Goal: Transaction & Acquisition: Purchase product/service

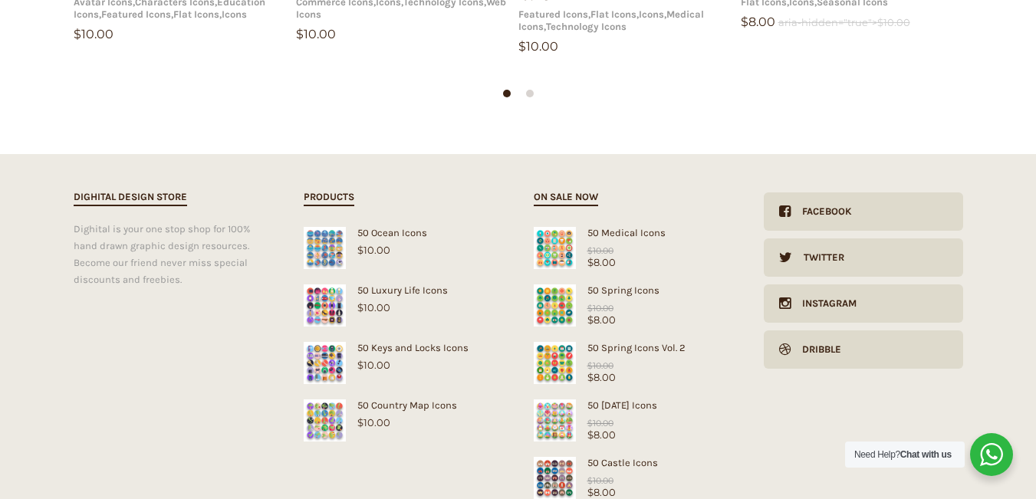
scroll to position [15020, 0]
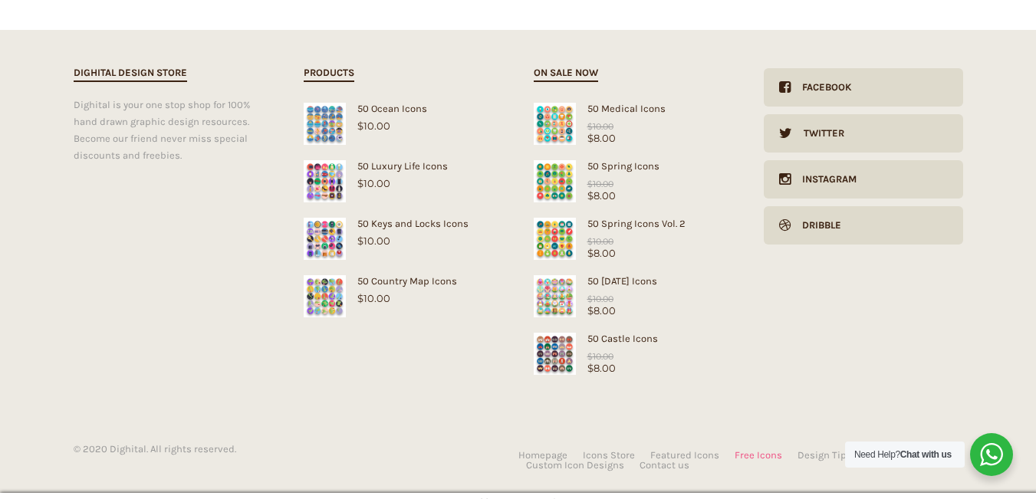
click at [770, 450] on link "Free Icons" at bounding box center [759, 455] width 48 height 10
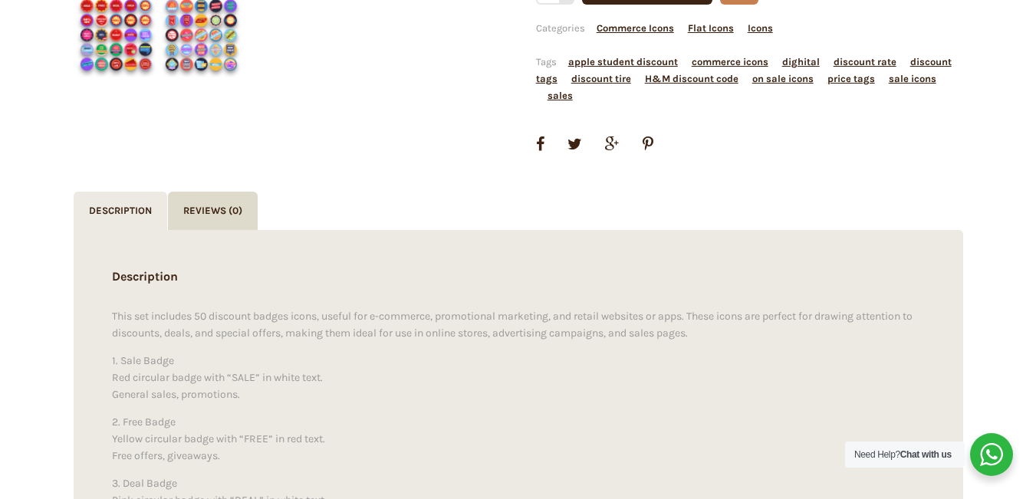
scroll to position [0, 0]
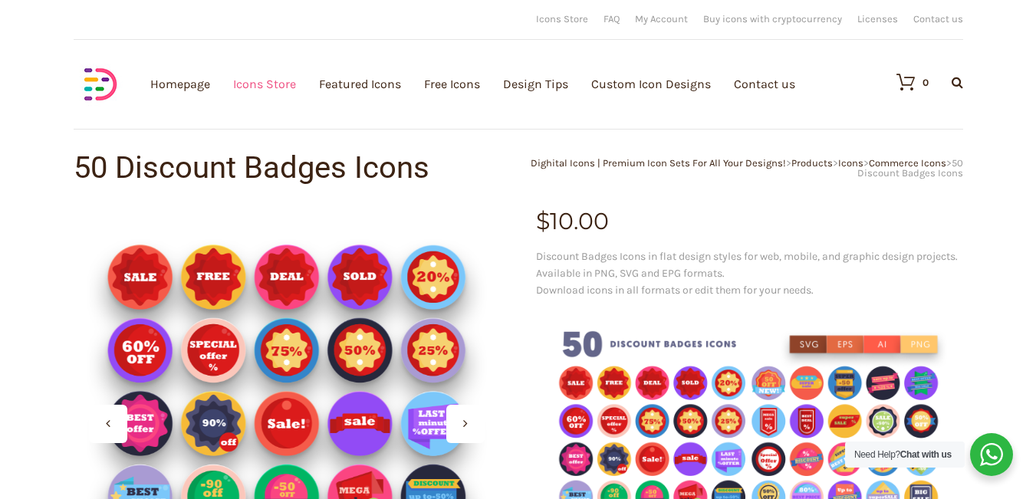
click at [273, 83] on link "Icons Store" at bounding box center [264, 84] width 63 height 168
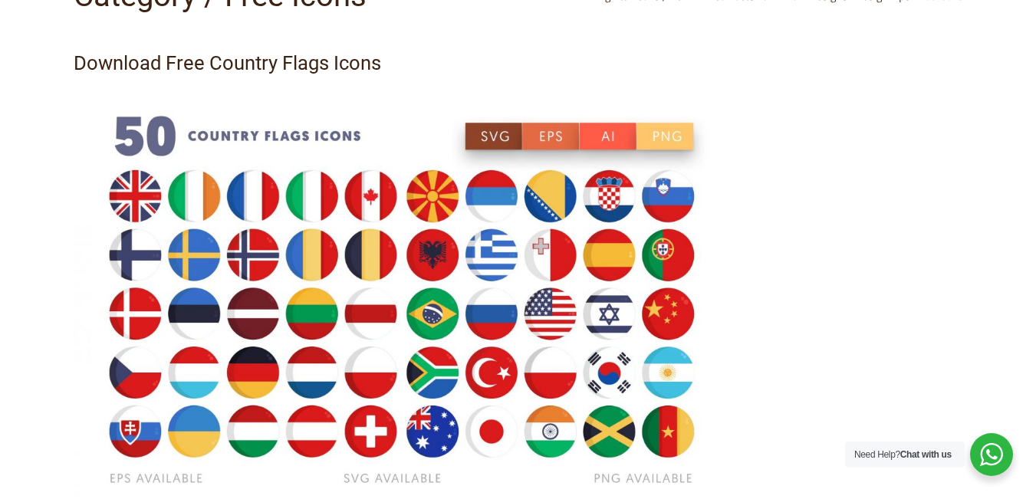
scroll to position [230, 0]
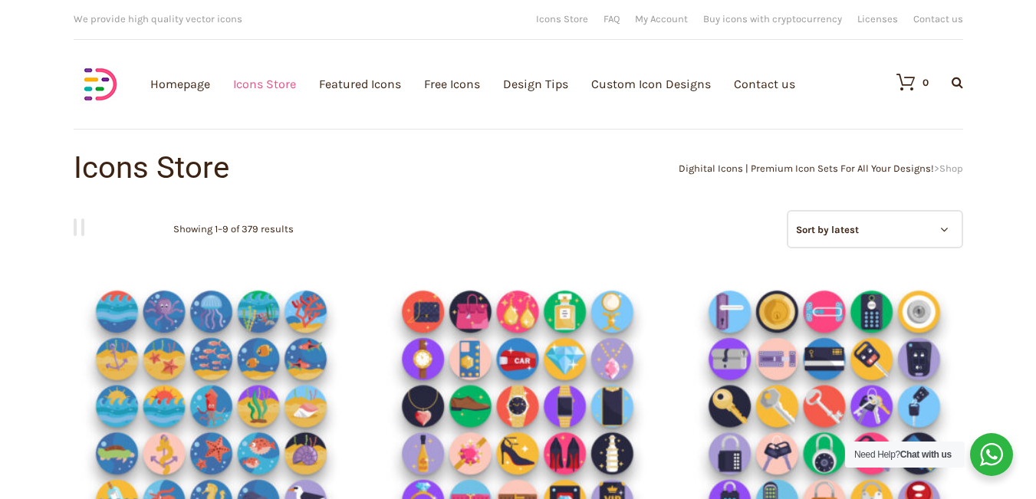
click at [268, 86] on link "Icons Store" at bounding box center [264, 84] width 63 height 168
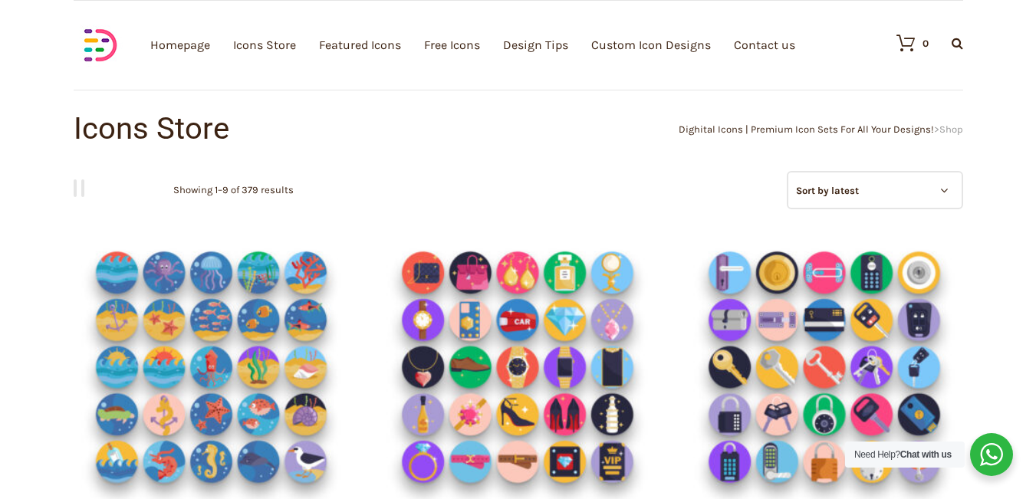
scroll to position [77, 0]
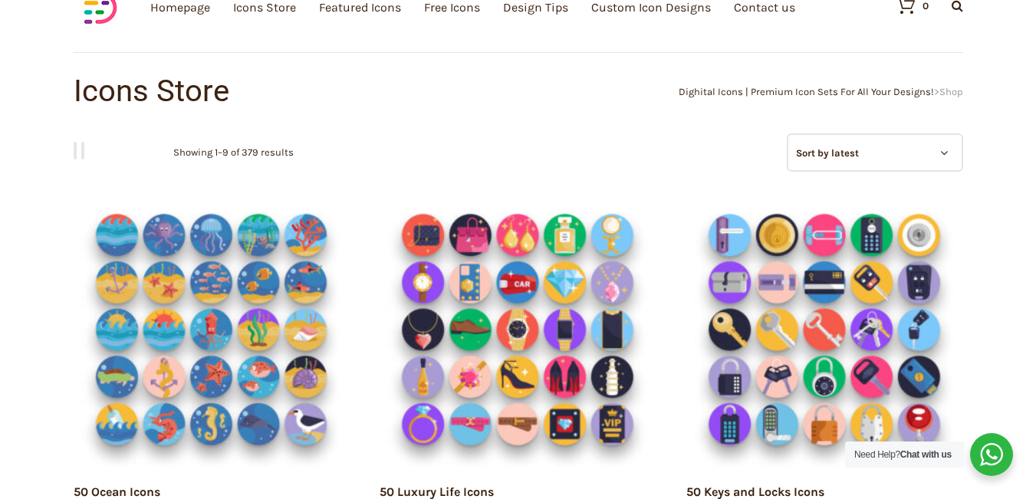
click at [800, 149] on select "Sort by popularity Sort by average rating Sort by latest Sort by price: low to …" at bounding box center [875, 152] width 176 height 38
click at [709, 167] on nav "Grid view List view" at bounding box center [518, 150] width 889 height 35
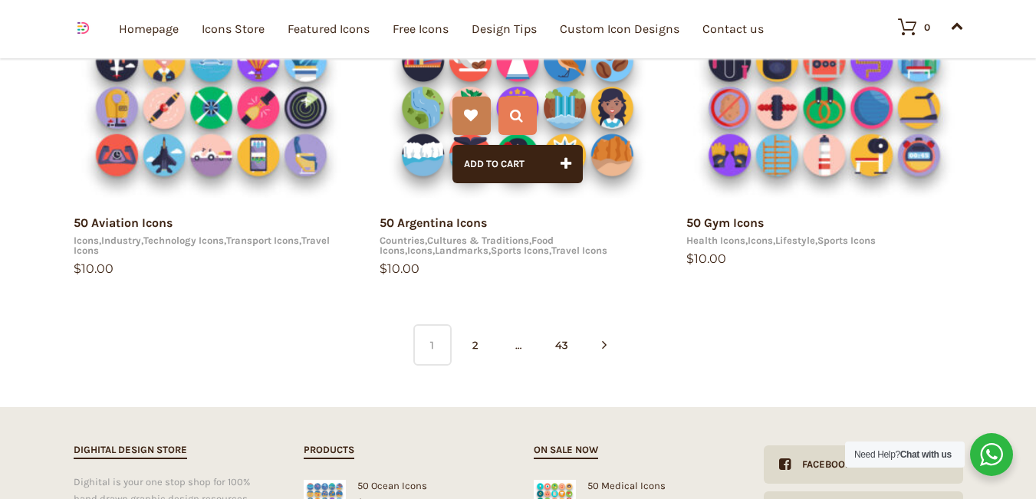
scroll to position [1150, 0]
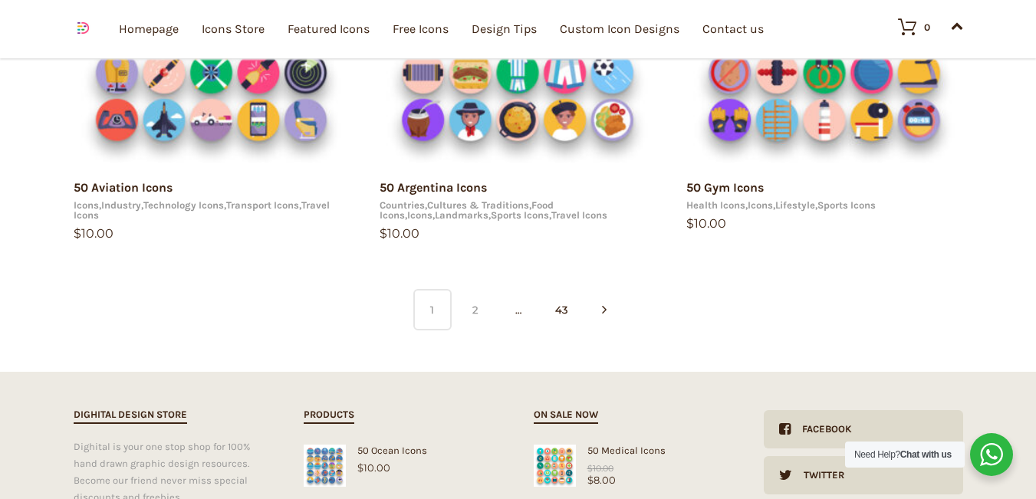
click at [476, 313] on link "2" at bounding box center [475, 309] width 38 height 41
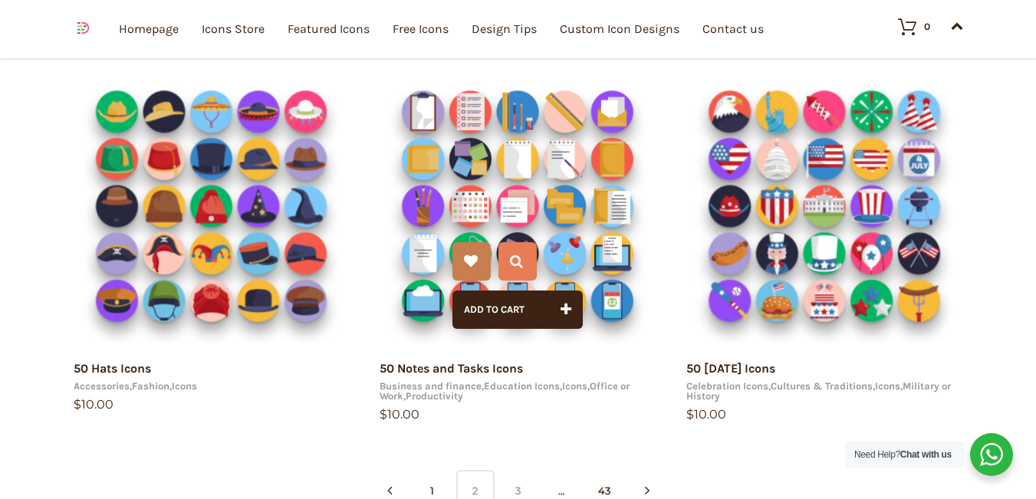
scroll to position [1150, 0]
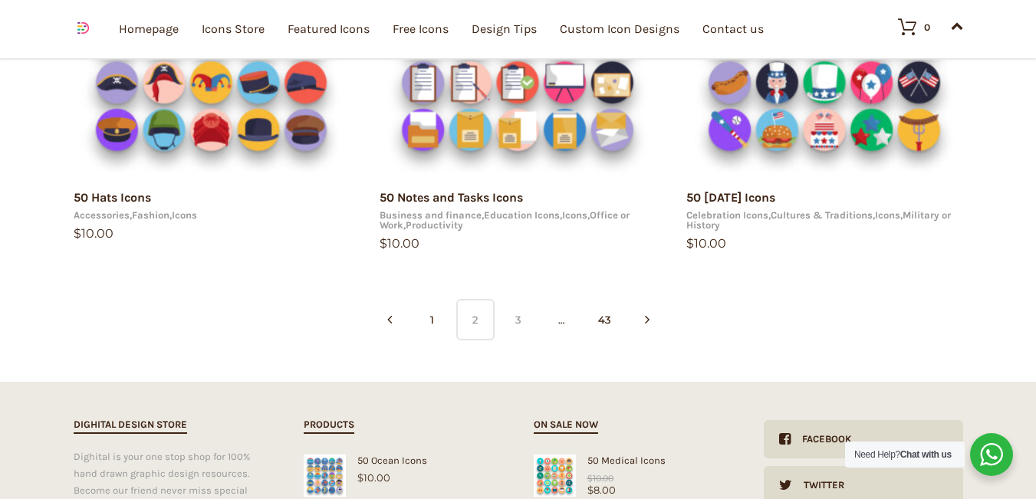
click at [514, 310] on link "3" at bounding box center [518, 319] width 38 height 41
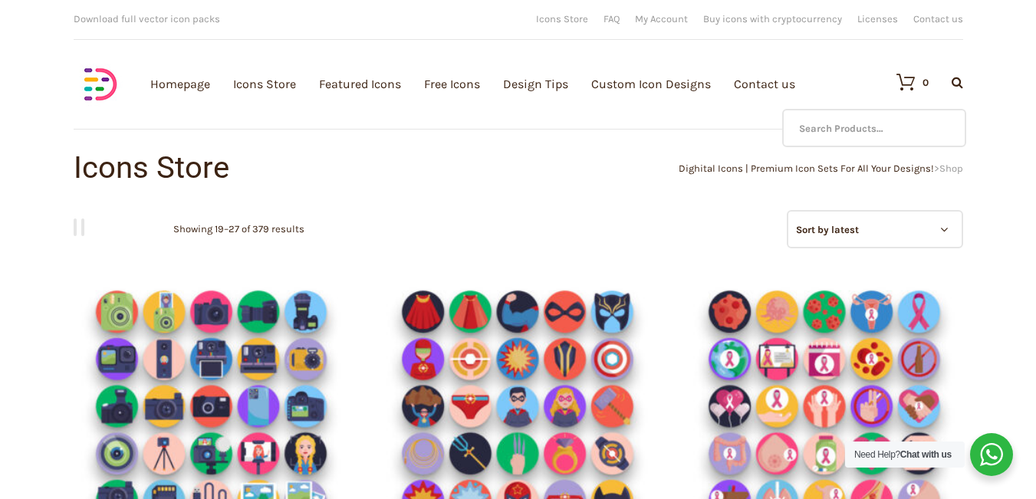
click at [954, 84] on icon at bounding box center [958, 82] width 12 height 12
click at [873, 132] on input "text" at bounding box center [874, 128] width 184 height 38
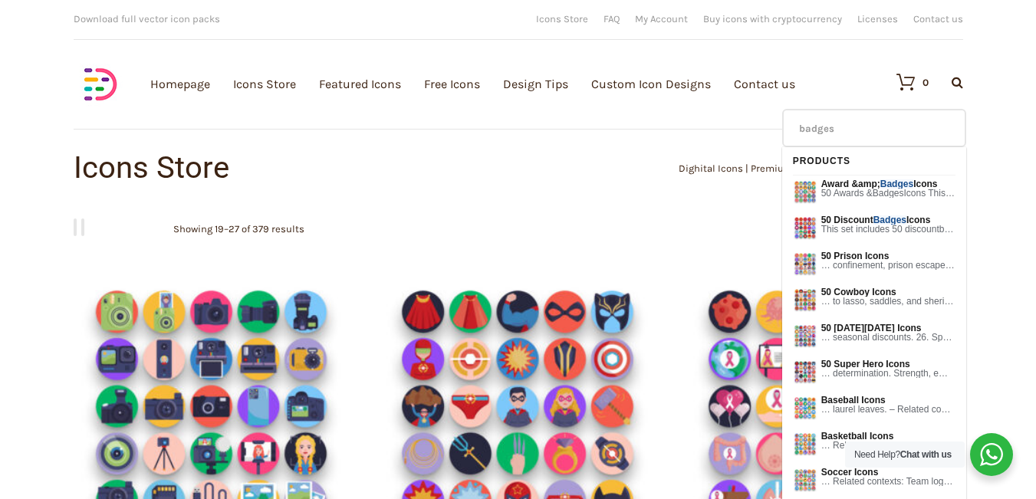
type input "badges"
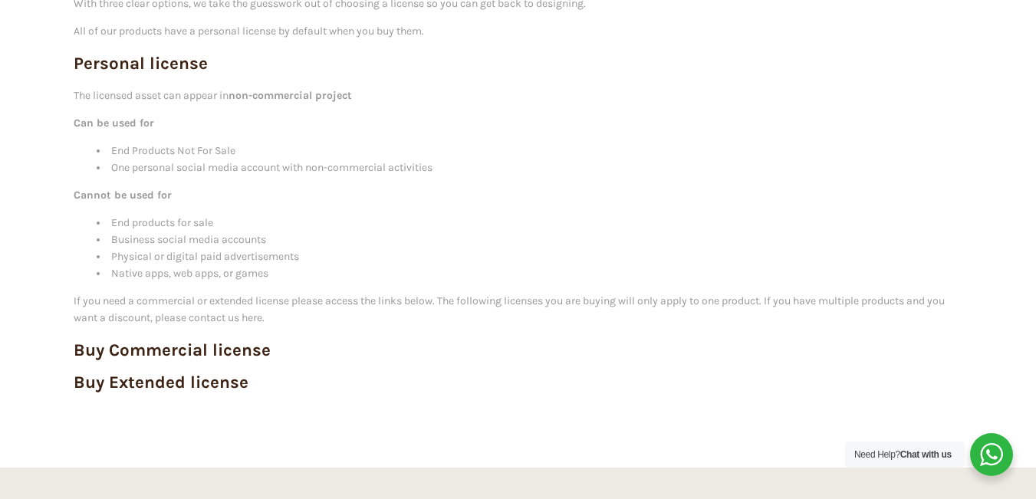
scroll to position [307, 0]
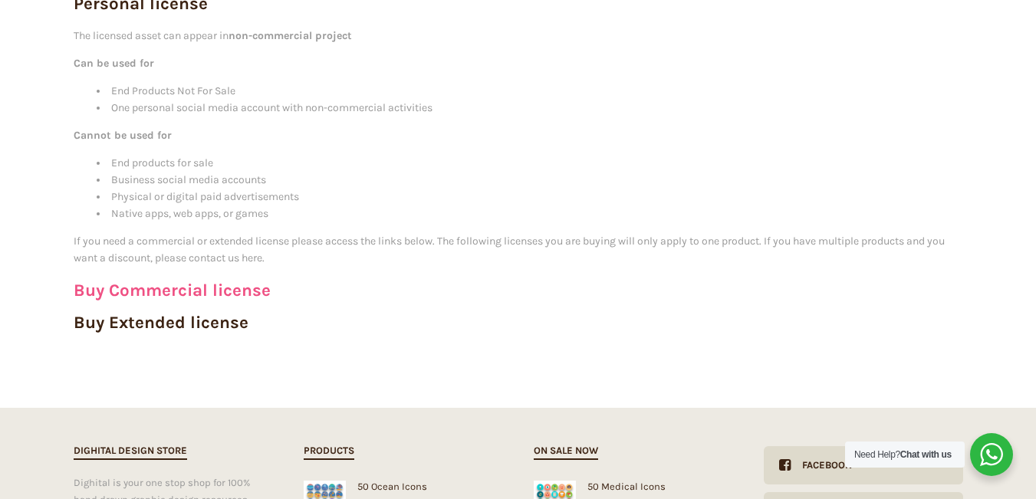
click at [178, 281] on link "Buy Commercial license" at bounding box center [172, 290] width 197 height 21
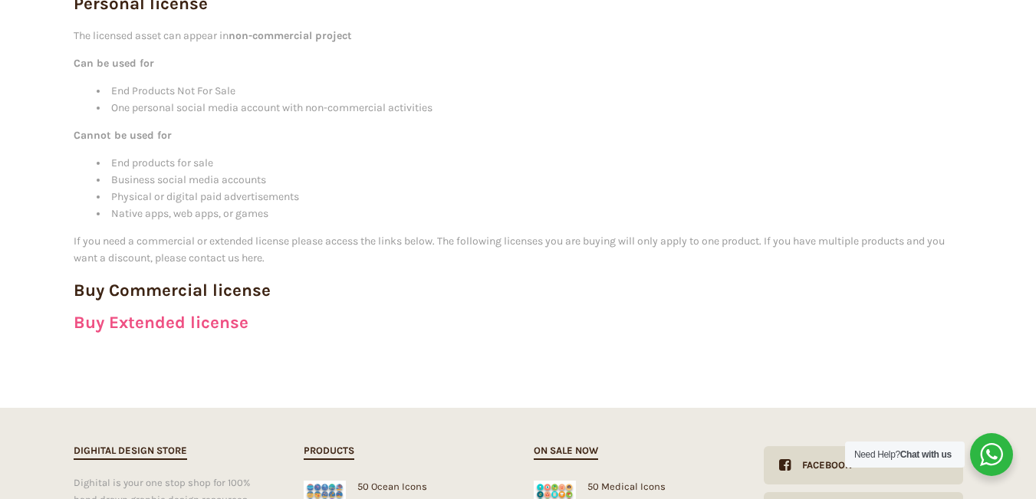
click at [199, 324] on link "Buy Extended license" at bounding box center [161, 322] width 175 height 21
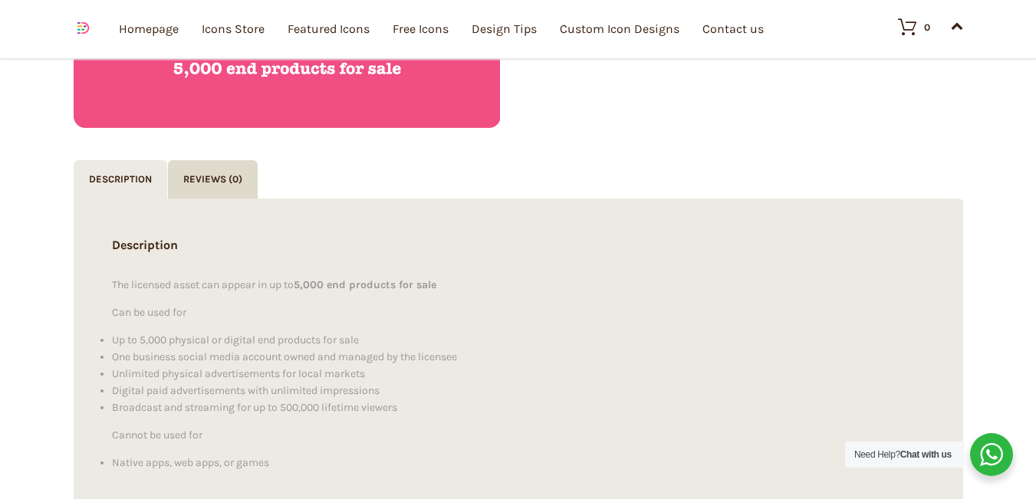
scroll to position [767, 0]
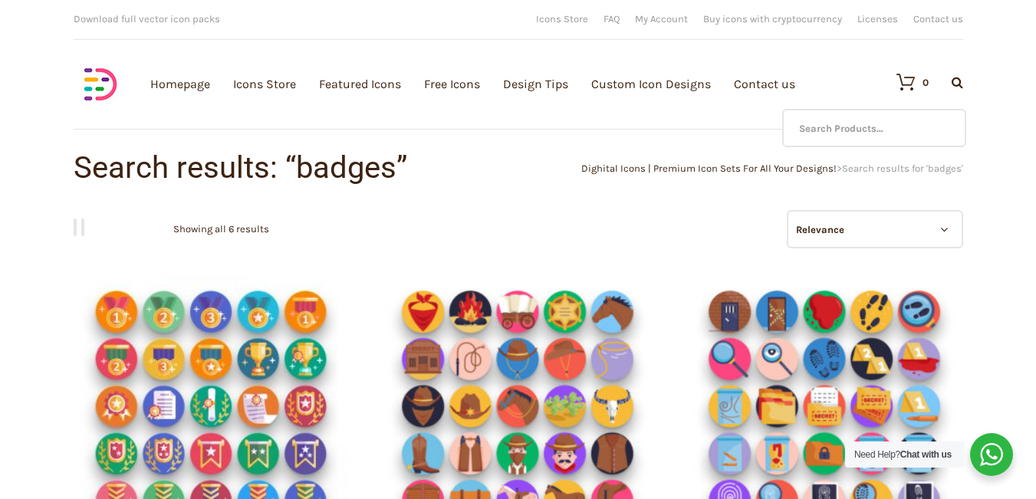
click at [957, 84] on icon at bounding box center [958, 82] width 12 height 12
click at [897, 121] on input "text" at bounding box center [874, 128] width 184 height 38
type input "discount"
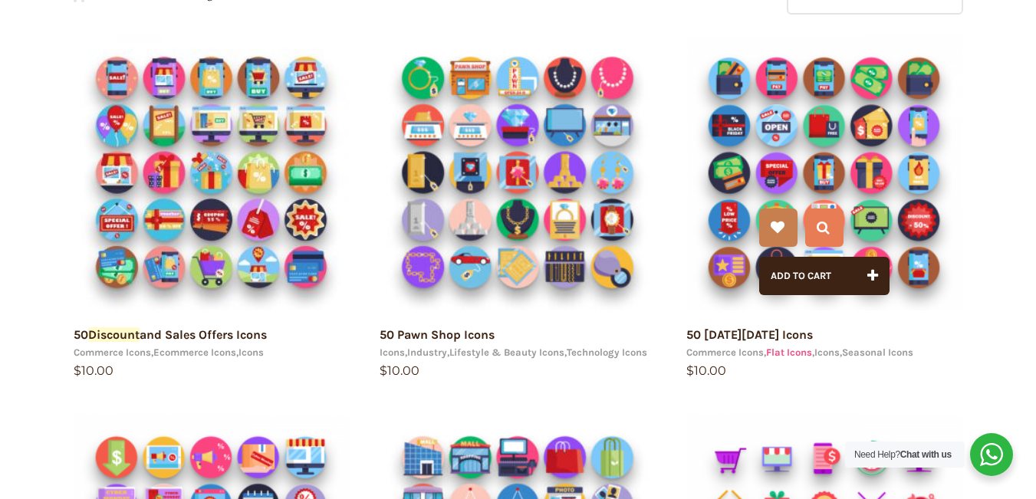
scroll to position [230, 0]
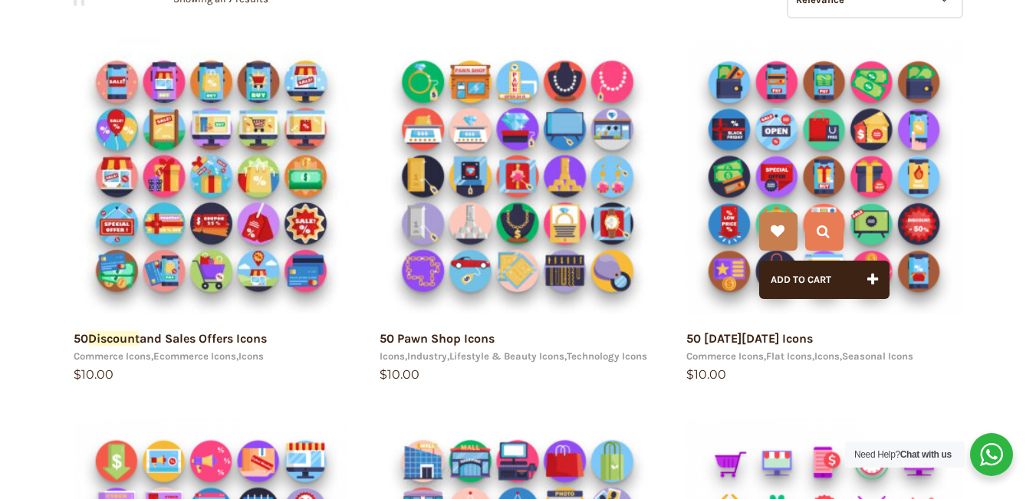
click at [792, 168] on img at bounding box center [824, 176] width 276 height 276
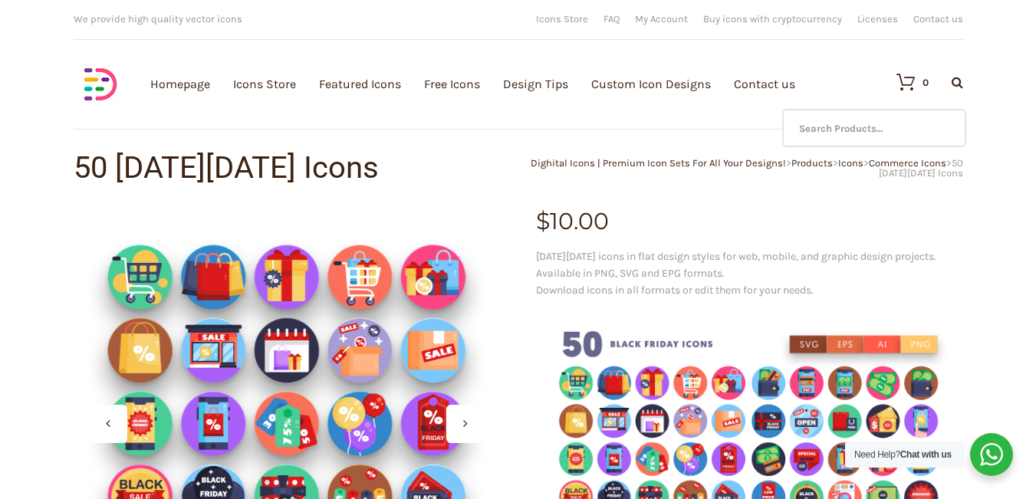
click at [961, 82] on icon at bounding box center [958, 82] width 12 height 12
click at [878, 130] on input "text" at bounding box center [874, 128] width 184 height 38
type input "discount"
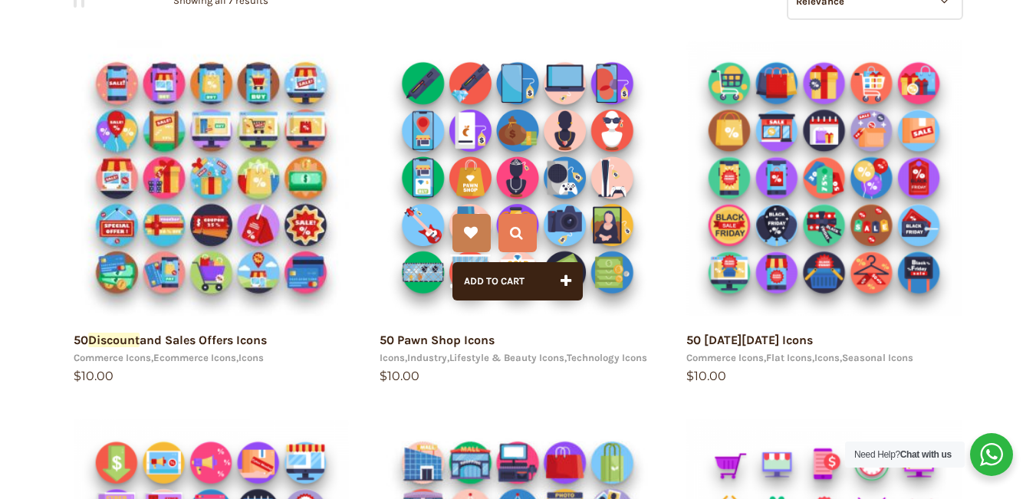
scroll to position [230, 0]
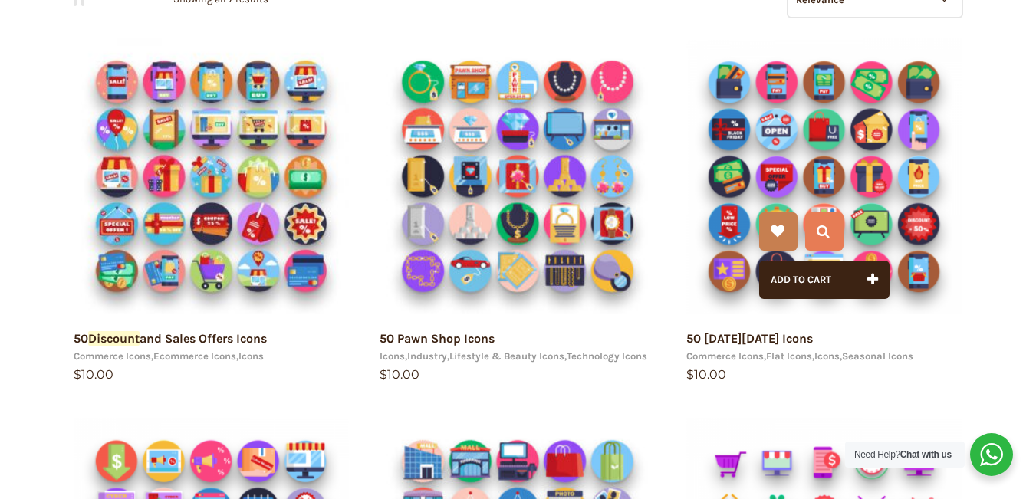
click at [873, 166] on img at bounding box center [824, 176] width 276 height 276
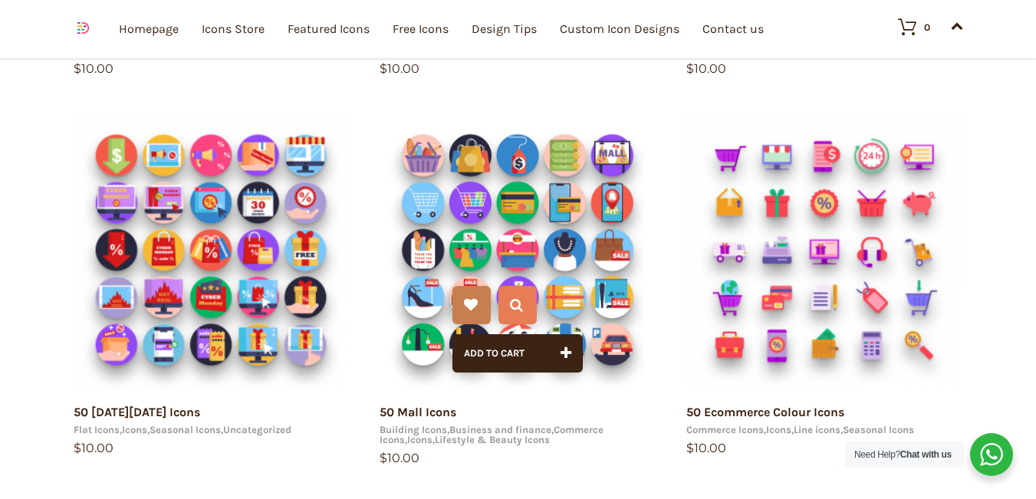
scroll to position [537, 0]
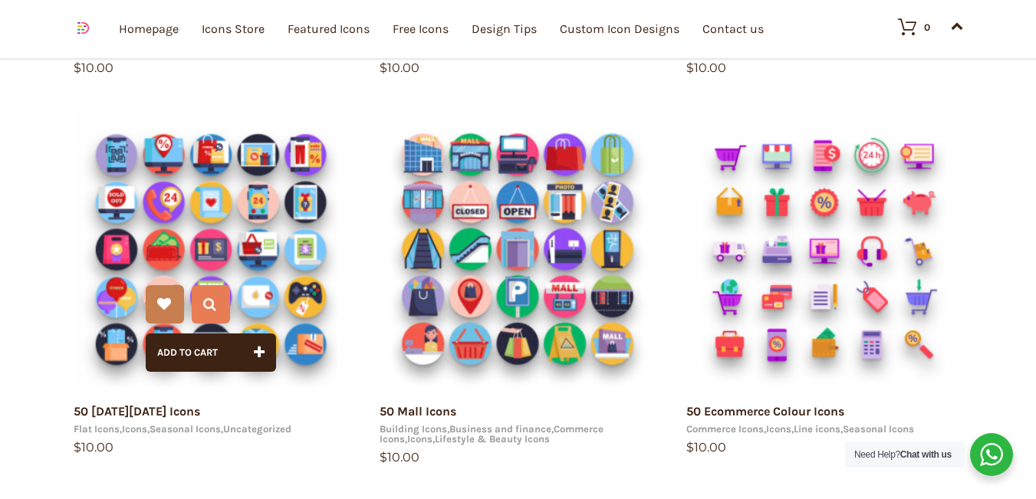
click at [238, 223] on img at bounding box center [212, 249] width 276 height 276
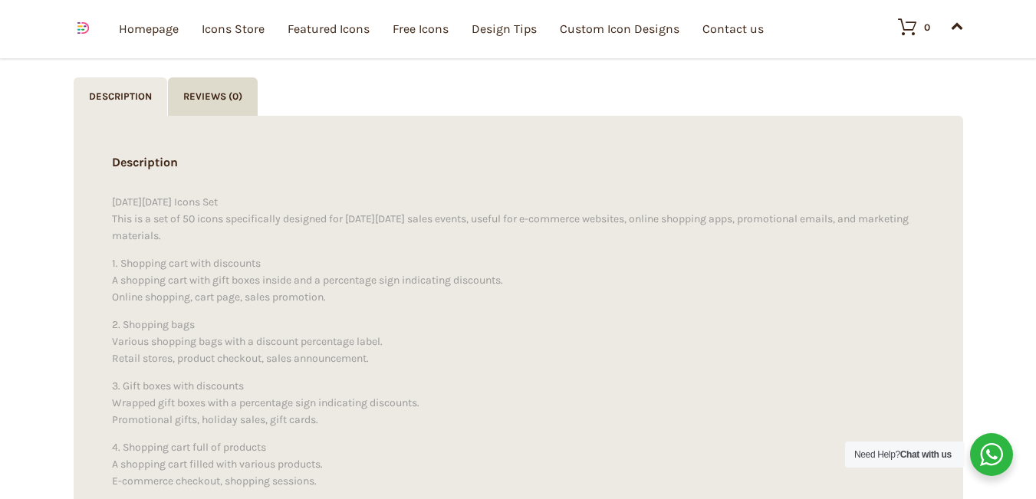
scroll to position [1227, 0]
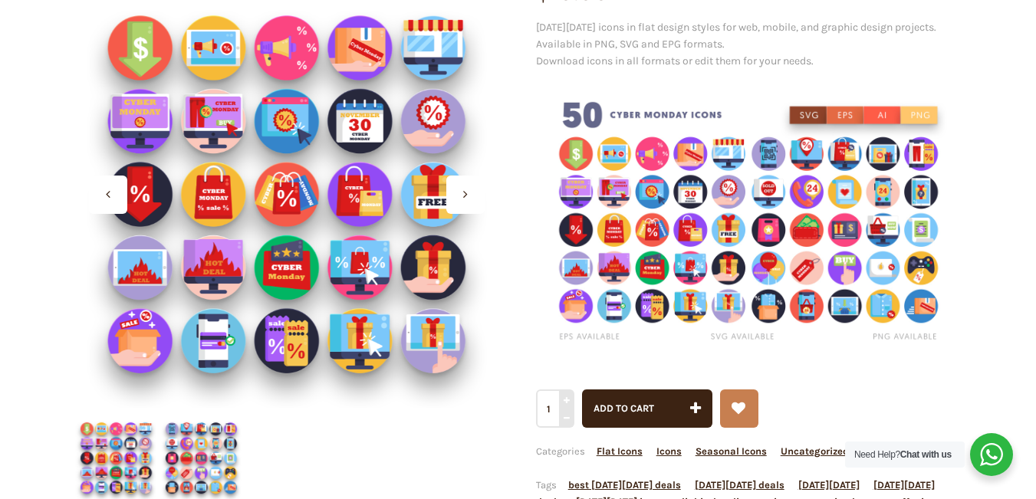
scroll to position [230, 0]
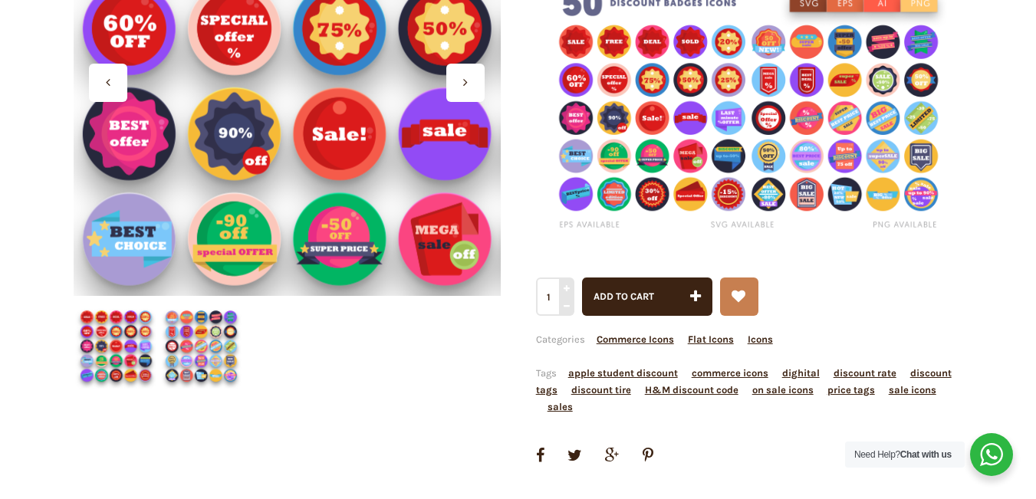
scroll to position [153, 0]
